Goal: Complete application form: Complete application form

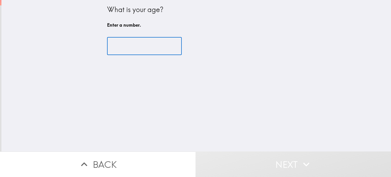
click at [143, 49] on input "number" at bounding box center [144, 46] width 75 height 18
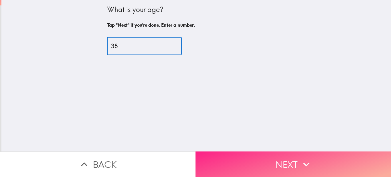
type input "38"
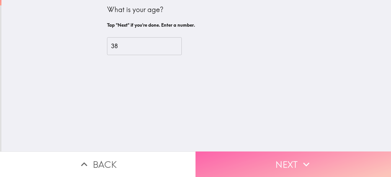
click at [265, 164] on button "Next" at bounding box center [294, 163] width 196 height 25
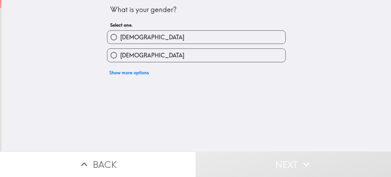
click at [127, 57] on span "[DEMOGRAPHIC_DATA]" at bounding box center [152, 55] width 64 height 8
click at [120, 57] on input "[DEMOGRAPHIC_DATA]" at bounding box center [113, 55] width 13 height 13
radio input "true"
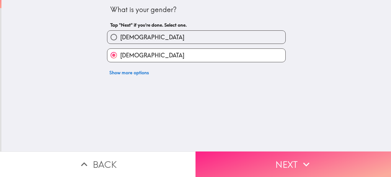
click at [254, 159] on button "Next" at bounding box center [294, 163] width 196 height 25
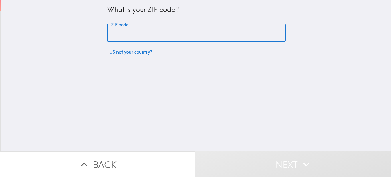
click at [147, 36] on input "ZIP code" at bounding box center [196, 33] width 179 height 18
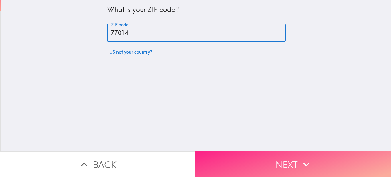
type input "77014"
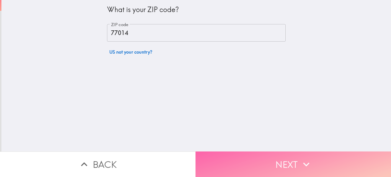
click at [289, 155] on button "Next" at bounding box center [294, 163] width 196 height 25
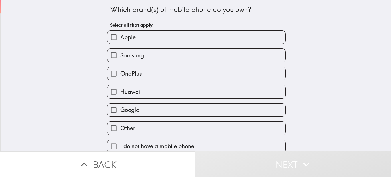
click at [114, 36] on input "Apple" at bounding box center [113, 37] width 13 height 13
checkbox input "true"
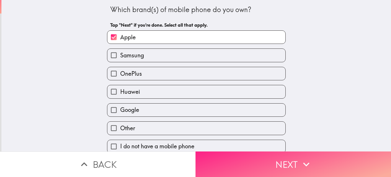
click at [248, 155] on button "Next" at bounding box center [294, 163] width 196 height 25
